Goal: Communication & Community: Answer question/provide support

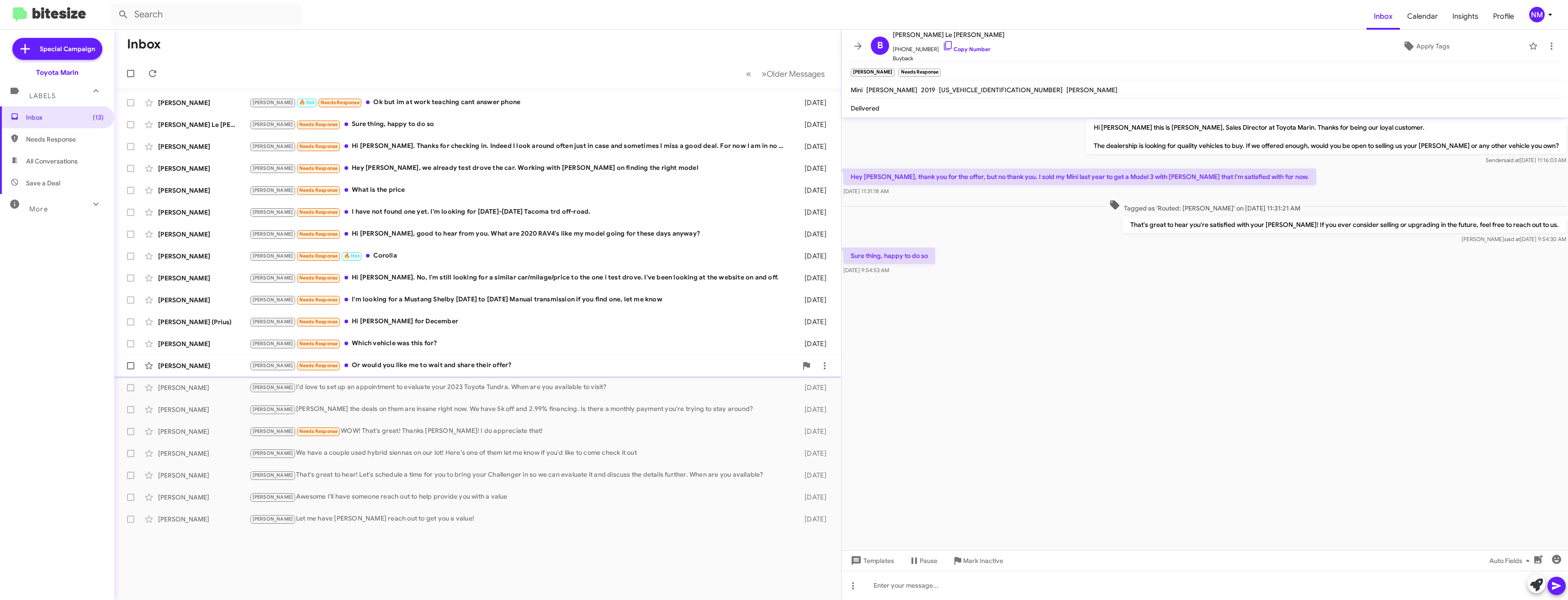
click at [402, 370] on div "[PERSON_NAME] Needs Response Or would you like me to wait and share their offer?" at bounding box center [523, 365] width 548 height 10
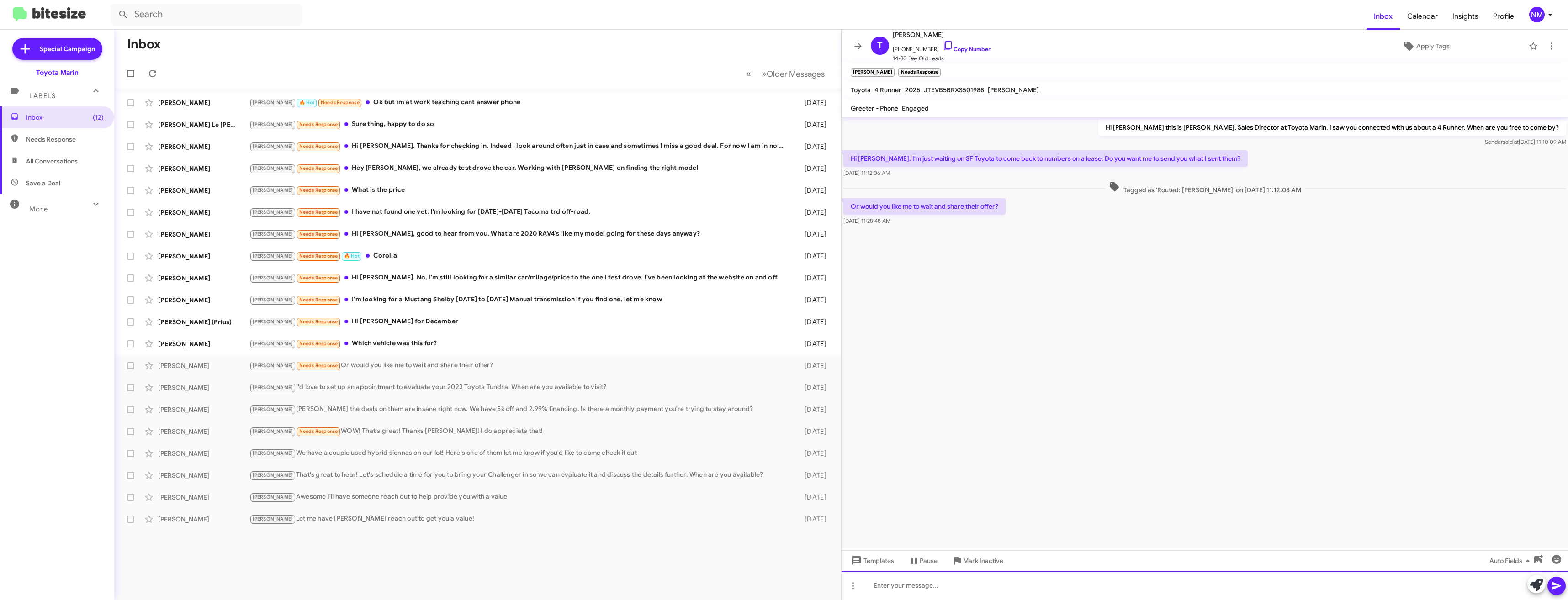
click at [973, 574] on div at bounding box center [1205, 585] width 726 height 29
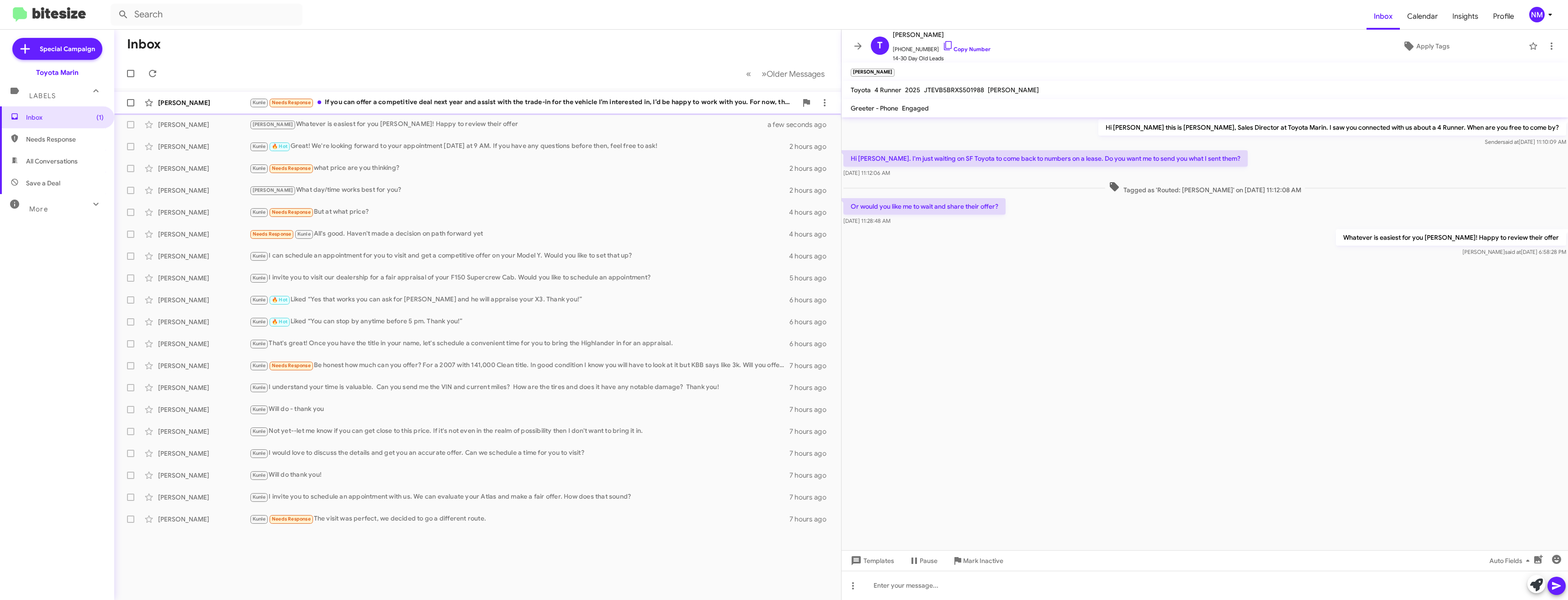
click at [361, 96] on div "[PERSON_NAME] [PERSON_NAME] Needs Response If you can offer a competitive deal …" at bounding box center [478, 103] width 712 height 18
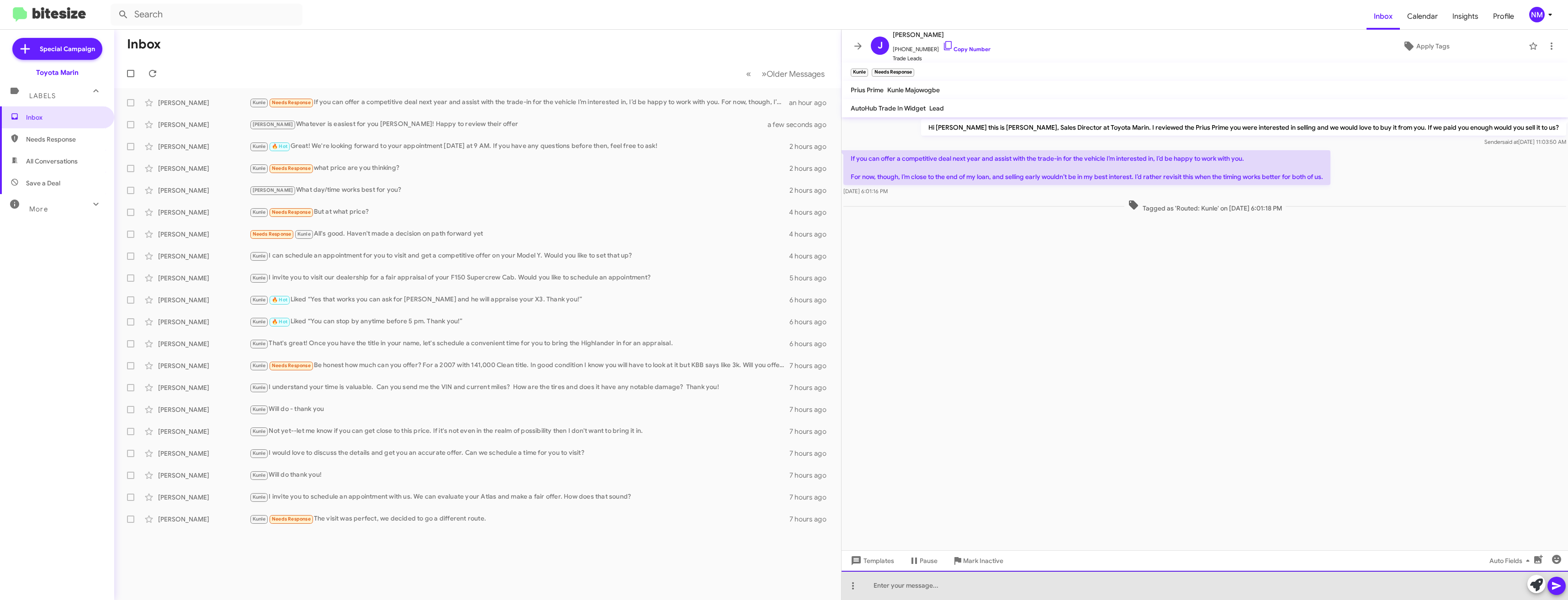
click at [1031, 582] on div at bounding box center [1205, 585] width 726 height 29
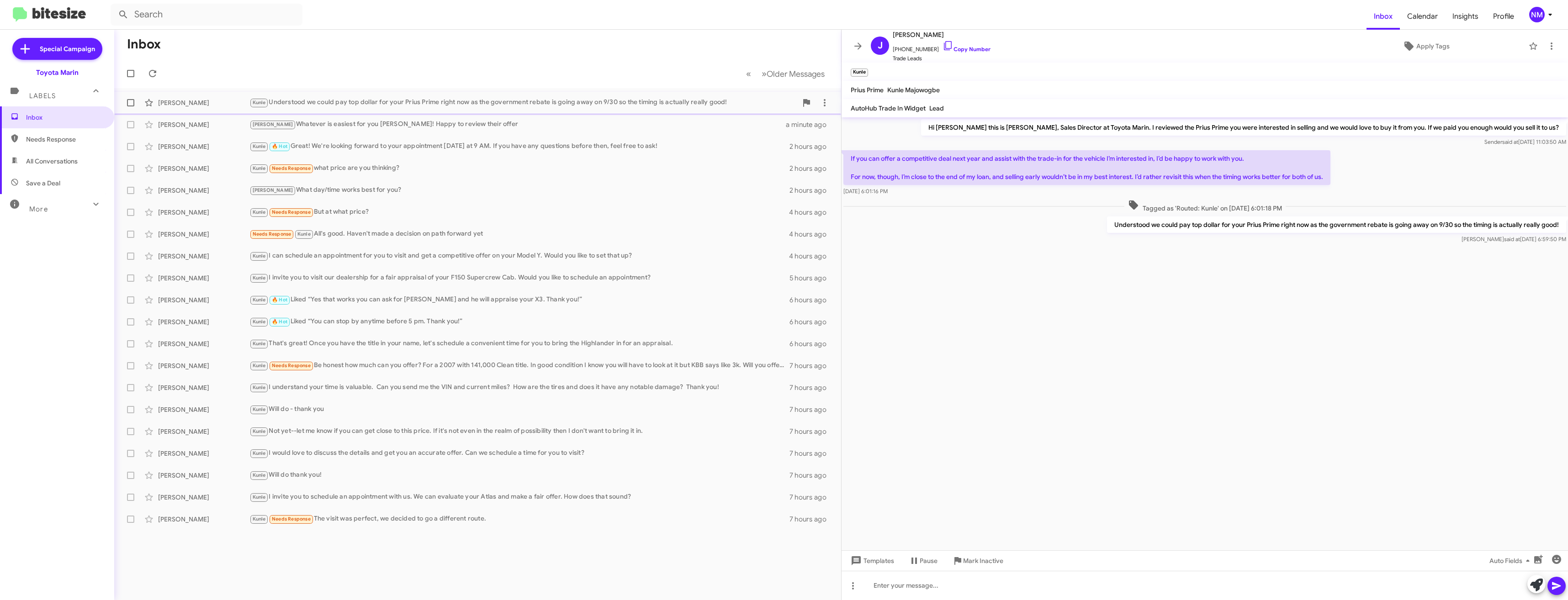
click at [335, 102] on div "Kunle Understood we could pay top dollar for your Prius Prime right now as the …" at bounding box center [523, 102] width 548 height 10
click at [350, 125] on div "Joel Whatever is easiest for you Tom! Happy to review their offer" at bounding box center [523, 124] width 548 height 10
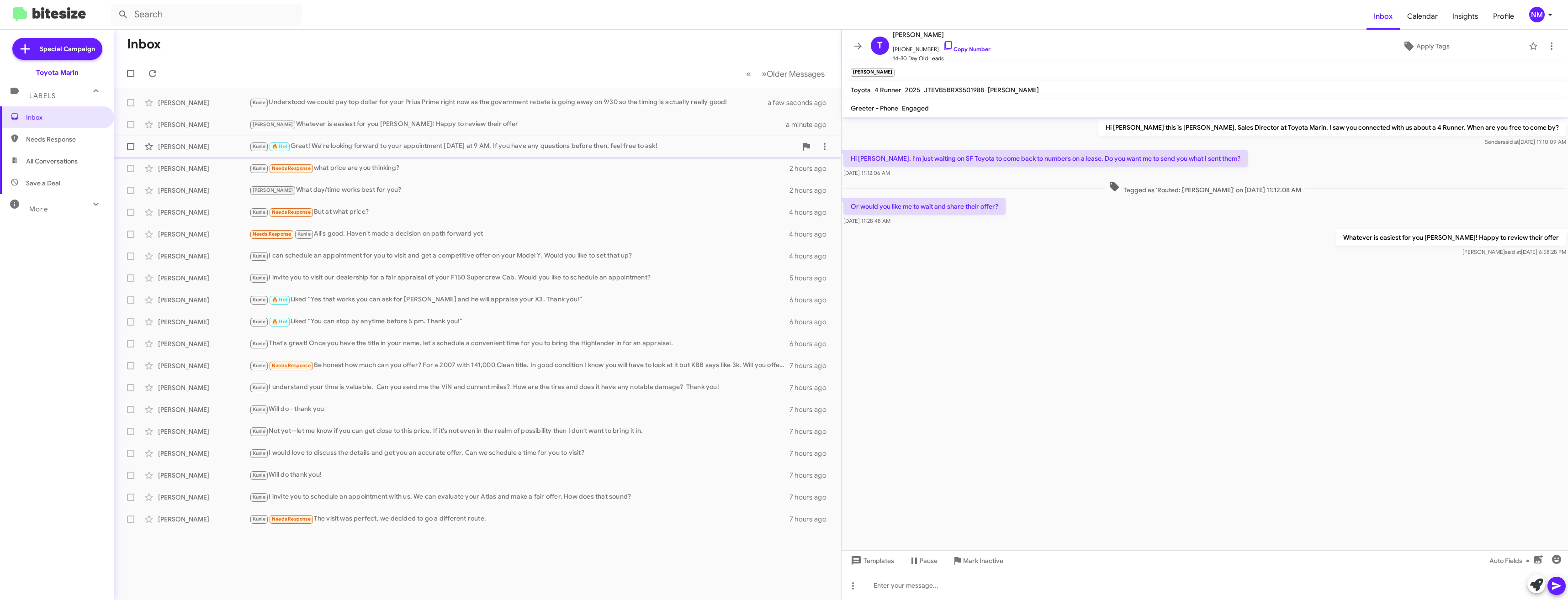
click at [369, 141] on div "James Glogoza Kunle 🔥 Hot Great! We're looking forward to your appointment tomo…" at bounding box center [478, 147] width 712 height 18
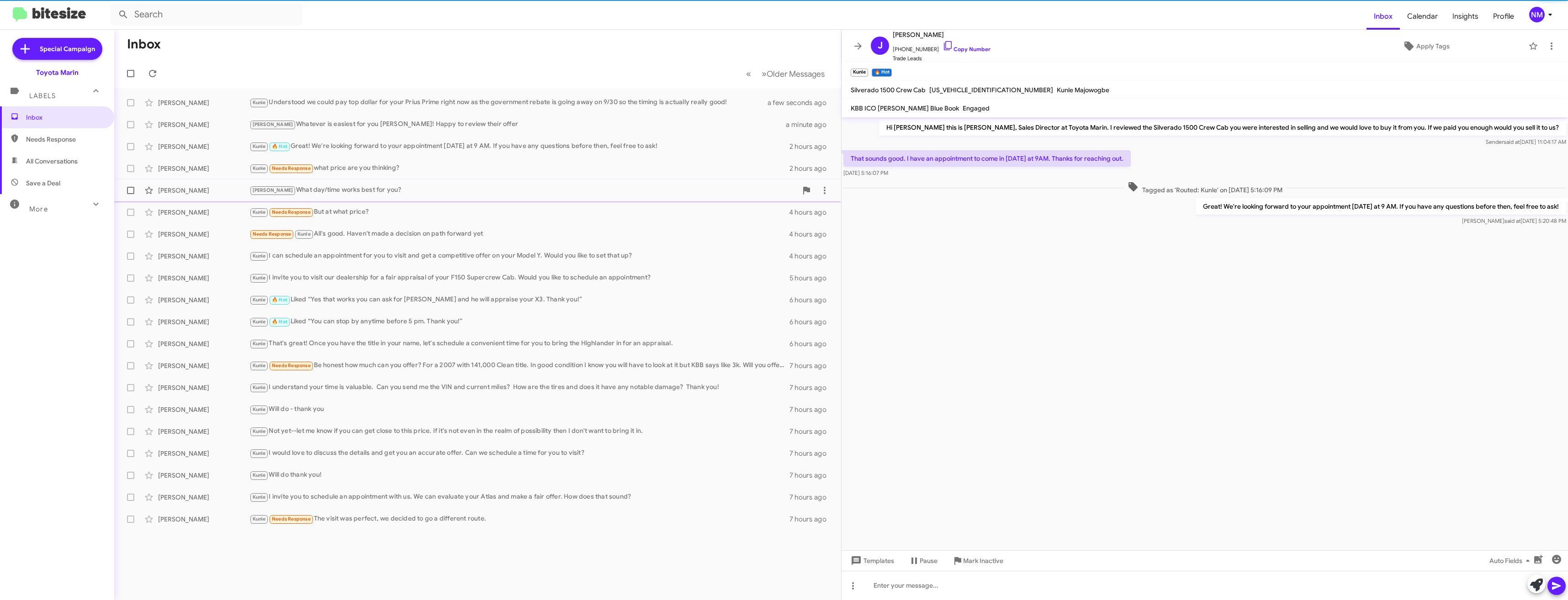
click at [395, 185] on div "Joel What day/time works best for you?" at bounding box center [523, 190] width 548 height 10
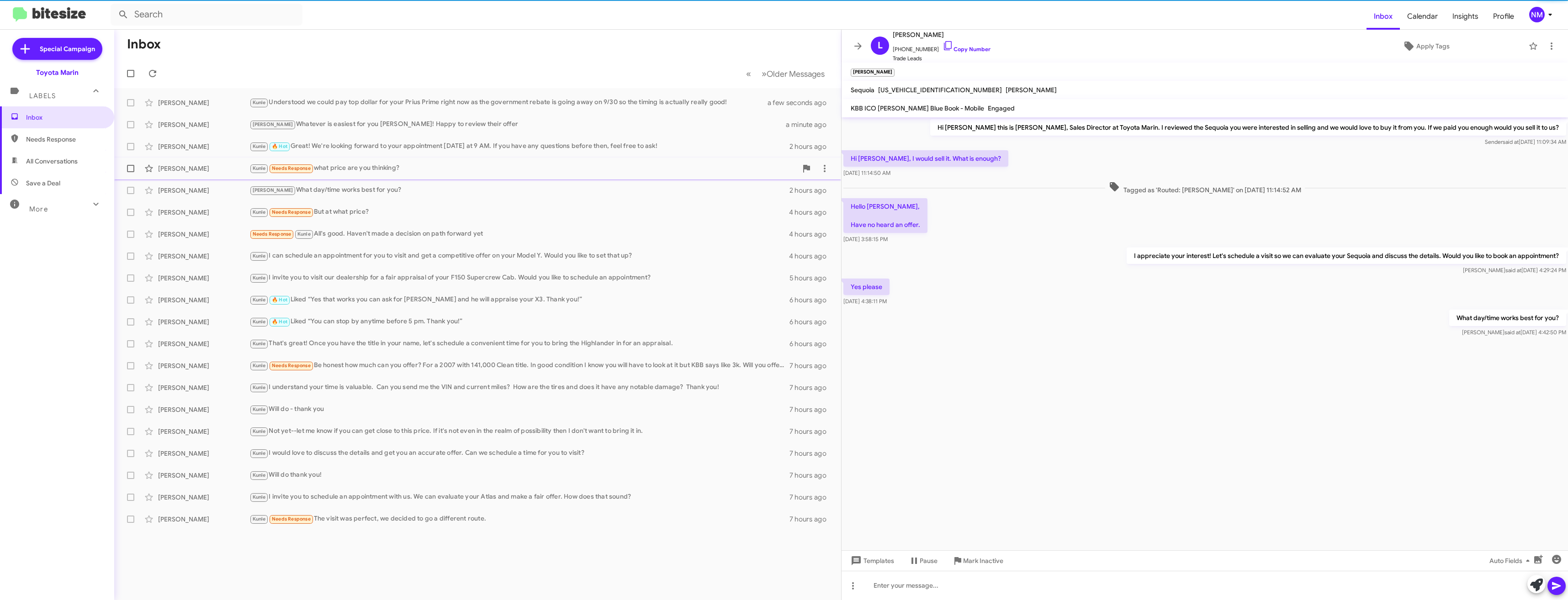
click at [391, 171] on div "Kunle Needs Response what price are you thinking?" at bounding box center [523, 168] width 548 height 10
